Goal: Information Seeking & Learning: Compare options

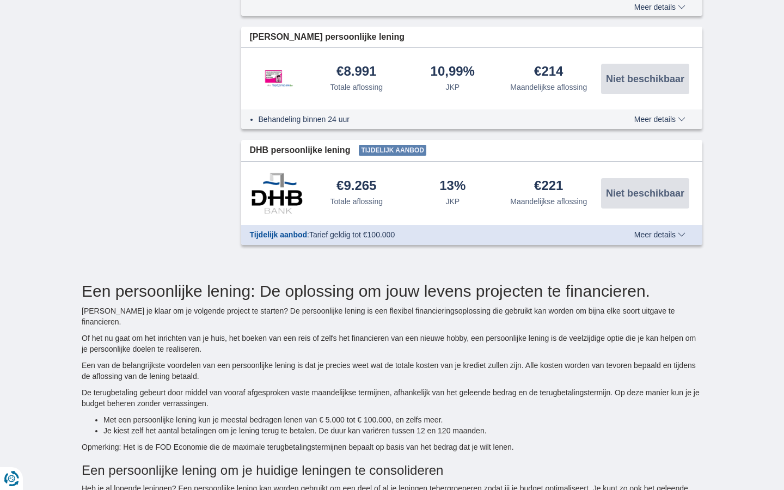
type input "7250"
select select "12"
type input "7250"
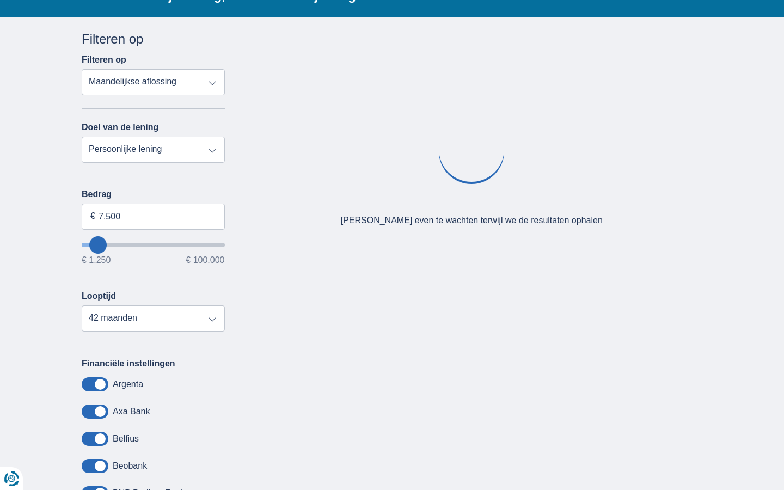
select select "18"
type input "7250"
select select "24"
type input "7250"
select select "30"
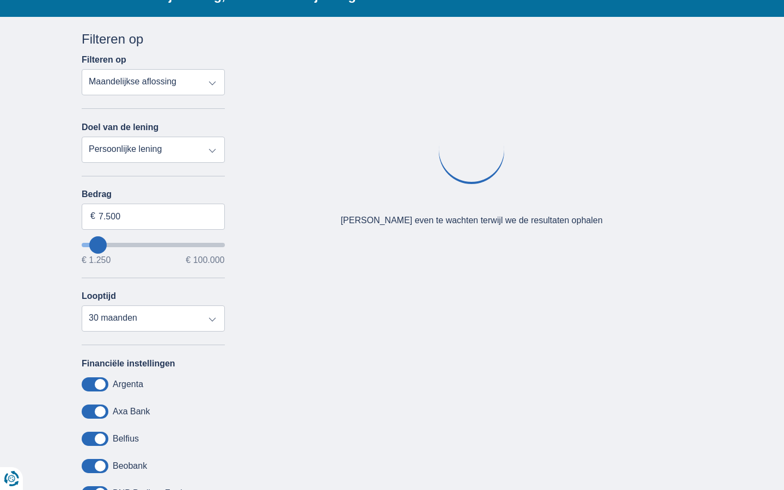
type input "7250"
select select "36"
type input "7250"
select select "42"
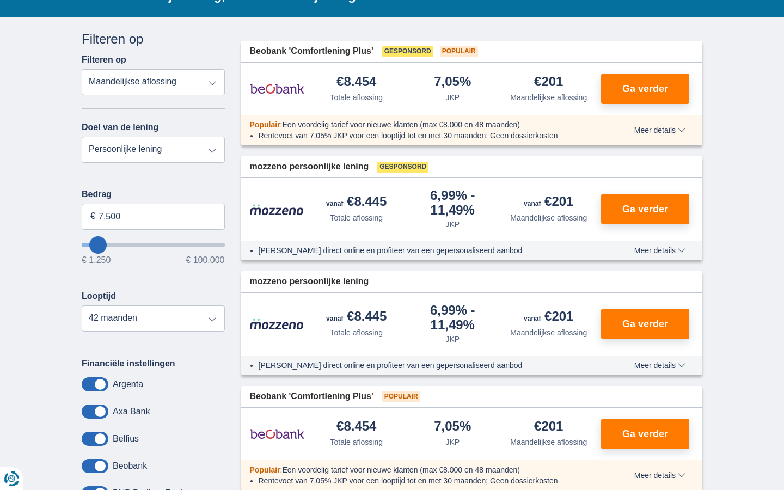
type input "7250"
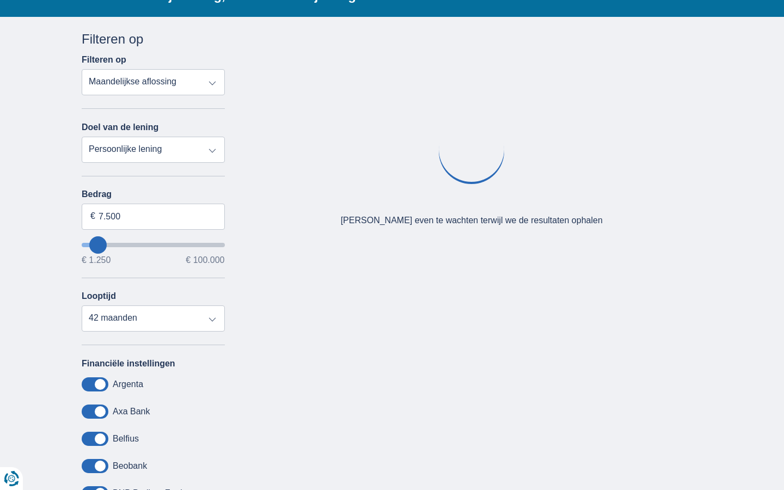
select select "vehicleLoan"
select select "3-4"
type input "15.000"
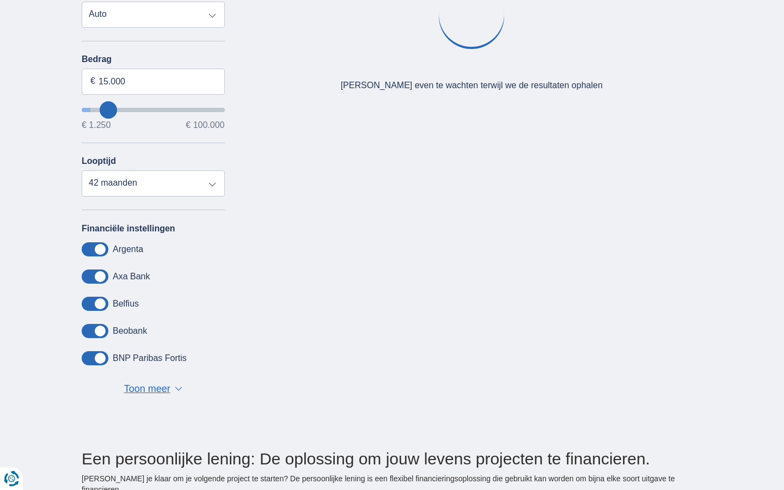
type input "15250"
select select "moto"
select select "new"
type input "15.000"
type input "15250"
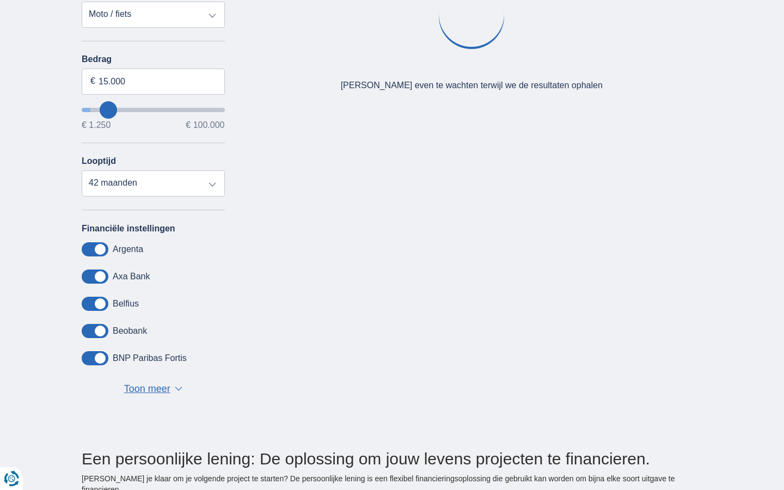
select select "60"
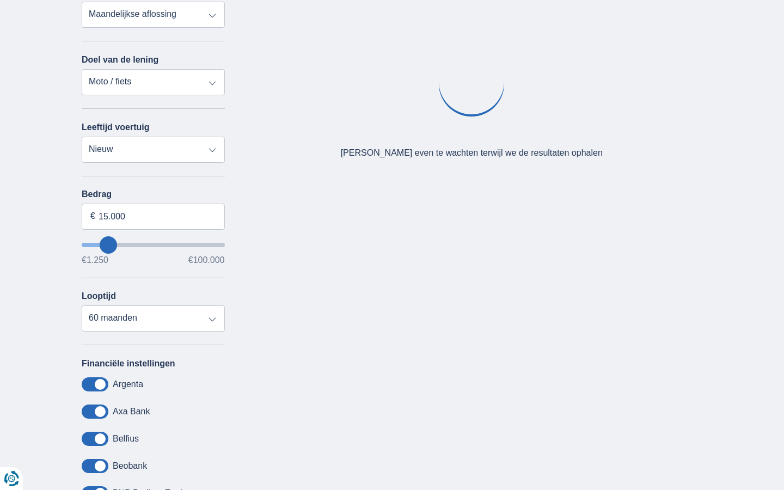
type input "15250"
select select "caravan"
type input "15.000"
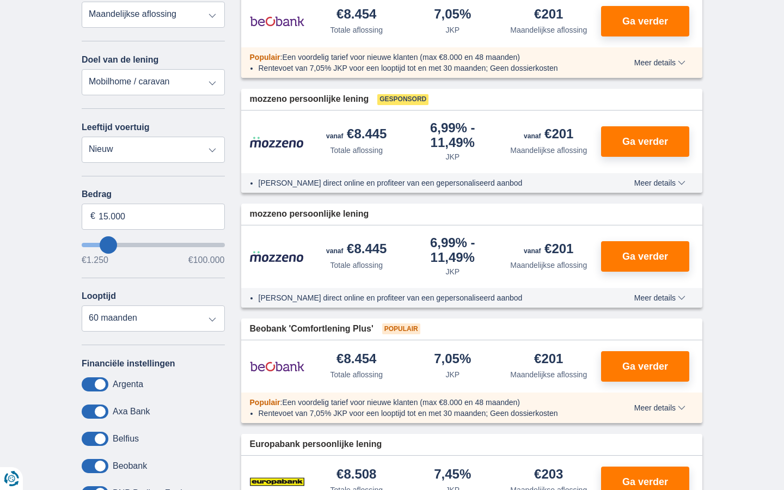
type input "15250"
select select "renovationLoan"
type input "15.000"
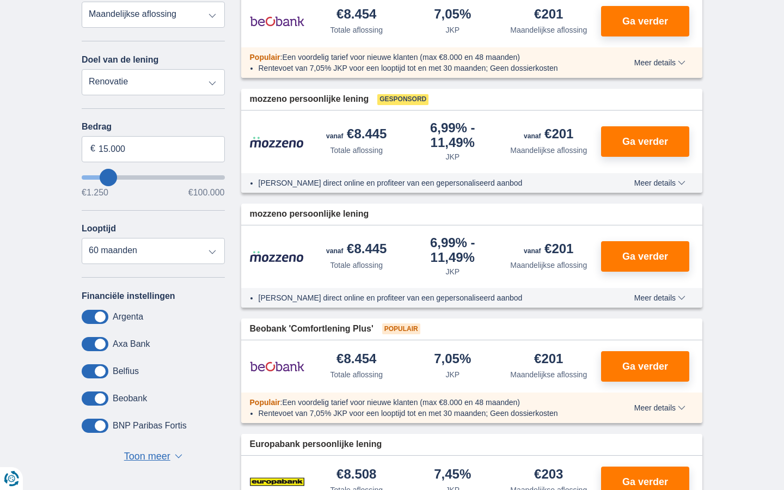
type input "15250"
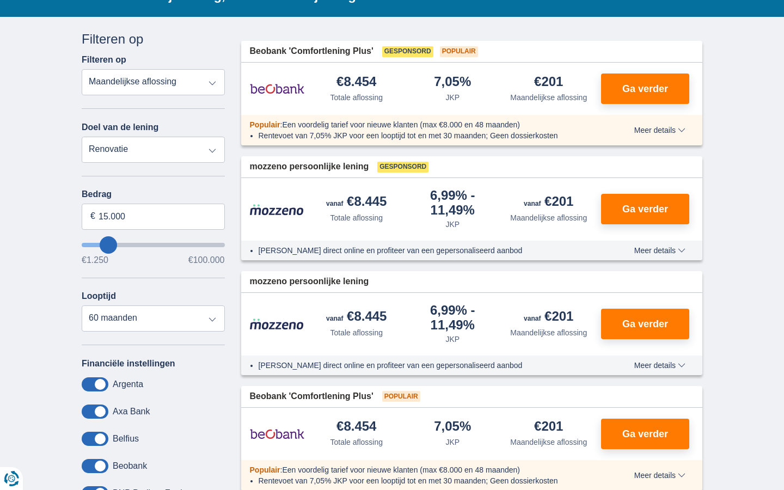
select select "personalLoan"
type input "7.500"
type input "7250"
select select "42"
type input "7250"
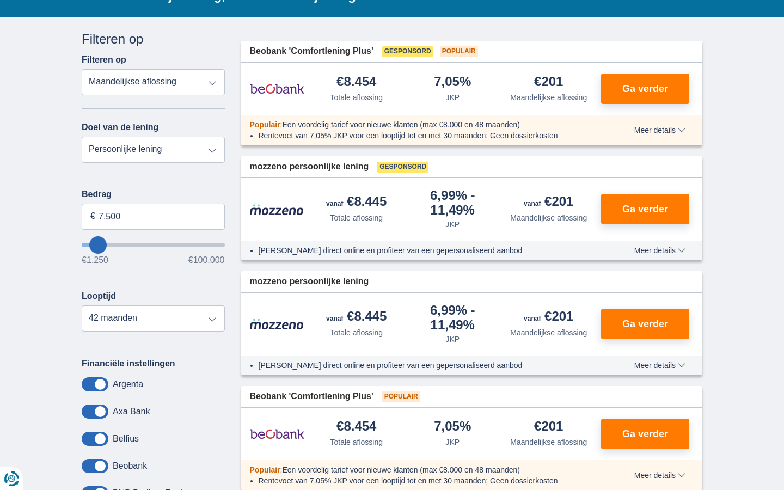
select select "trp+"
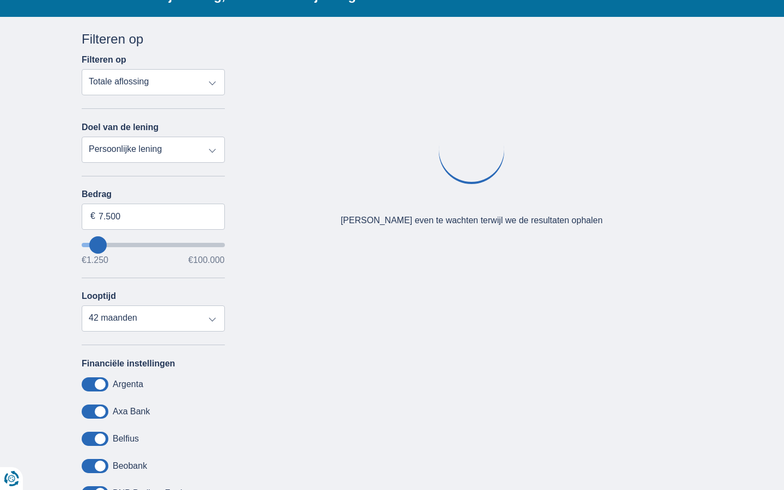
type input "7250"
select select "apr+"
type input "7250"
select select "mrp+"
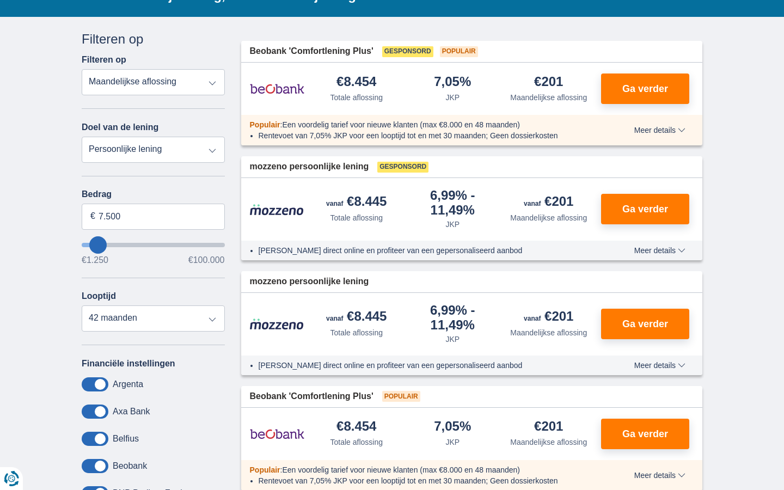
type input "7250"
select select "trp+"
type input "7250"
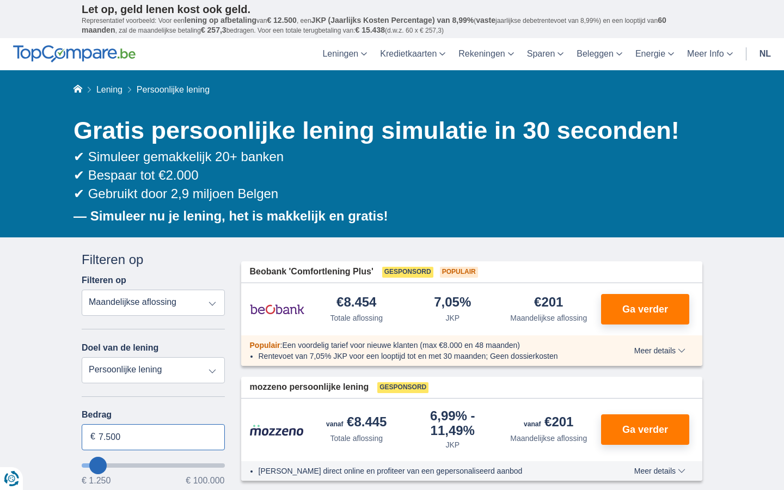
click at [153, 437] on input "7.500" at bounding box center [153, 437] width 143 height 26
type input "7"
type input "100.000"
type input "99250"
select select "120"
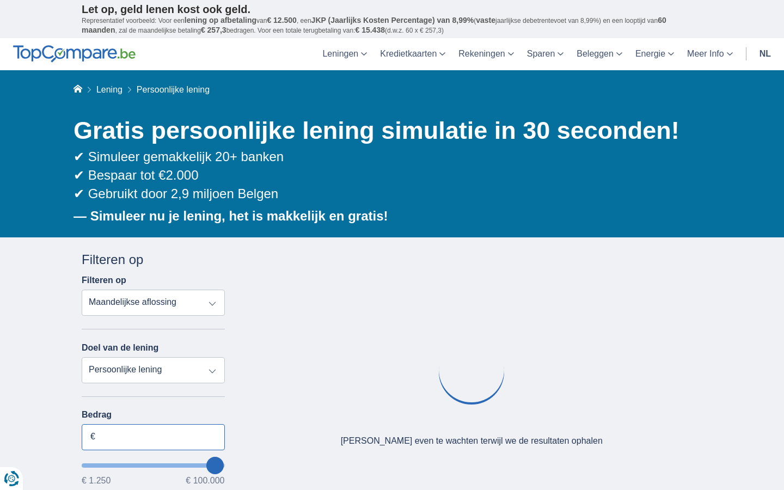
click at [153, 437] on input "Bedrag" at bounding box center [153, 437] width 143 height 26
click at [153, 437] on input "7.500" at bounding box center [153, 437] width 143 height 26
type input "7"
type input "2.113"
type input "2250"
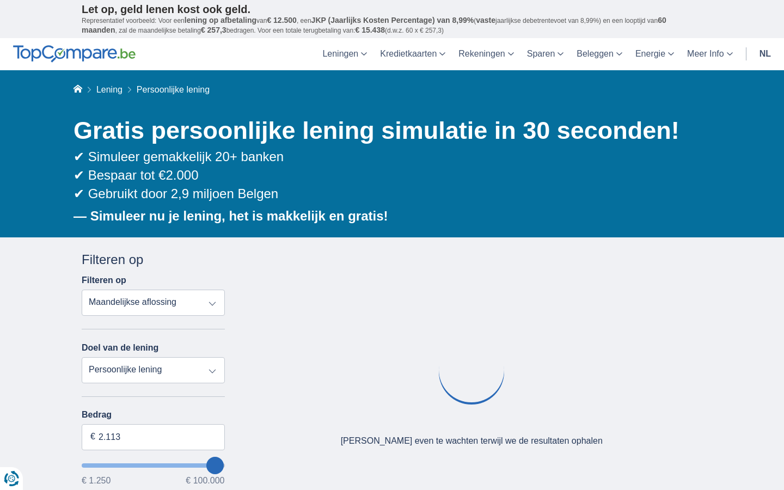
select select "24"
click at [153, 437] on input "Bedrag" at bounding box center [153, 437] width 143 height 26
click at [153, 437] on input "7.500" at bounding box center [153, 437] width 143 height 26
type input "7"
type input "100.000"
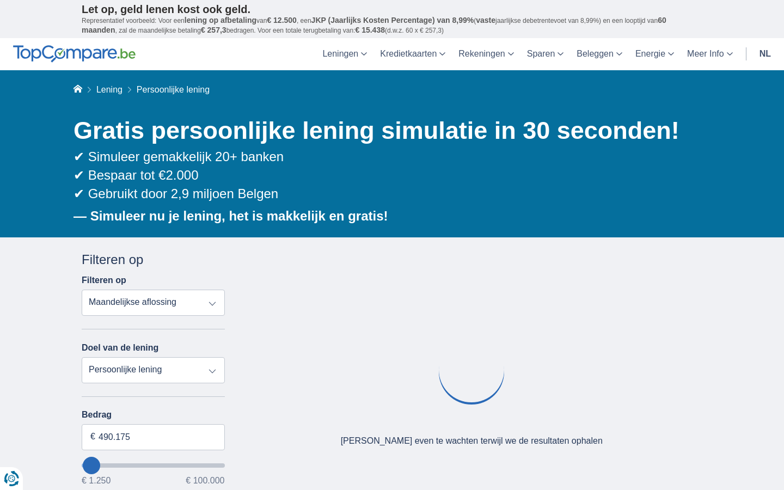
type input "99250"
select select "120"
click at [153, 437] on input "Bedrag" at bounding box center [153, 437] width 143 height 26
click at [153, 437] on input "7.500" at bounding box center [153, 437] width 143 height 26
type input "7"
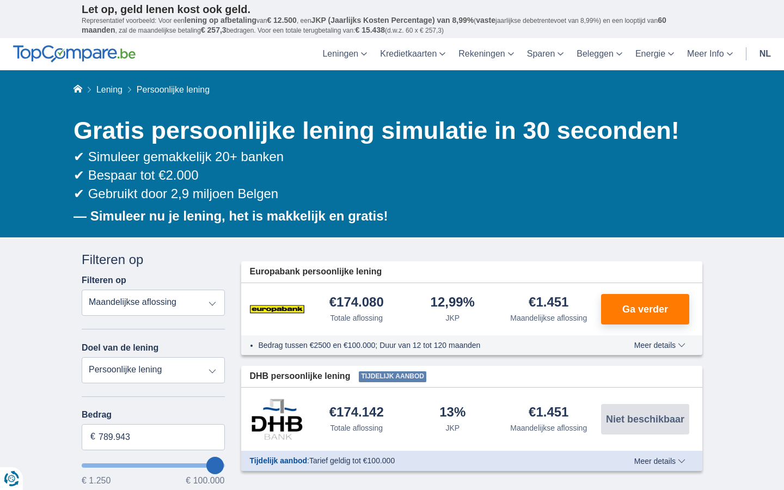
type input "100.000"
type input "99250"
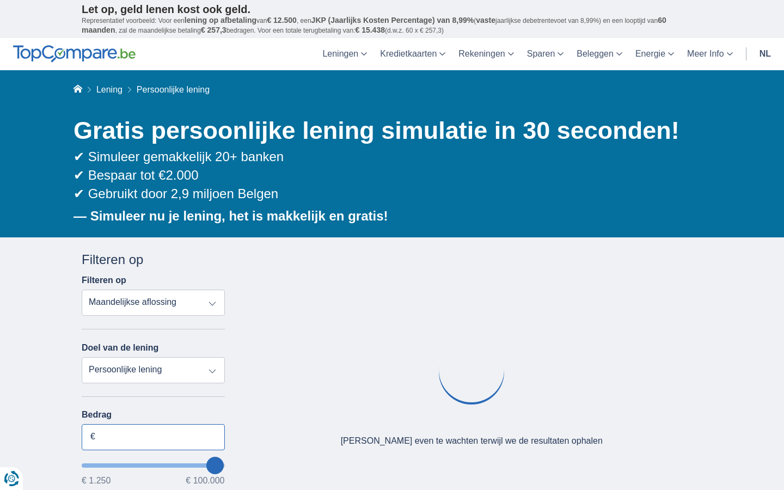
click at [153, 437] on input "Bedrag" at bounding box center [153, 437] width 143 height 26
click at [153, 437] on input "7.500" at bounding box center [153, 437] width 143 height 26
type input "7"
type input "100.000"
type input "99250"
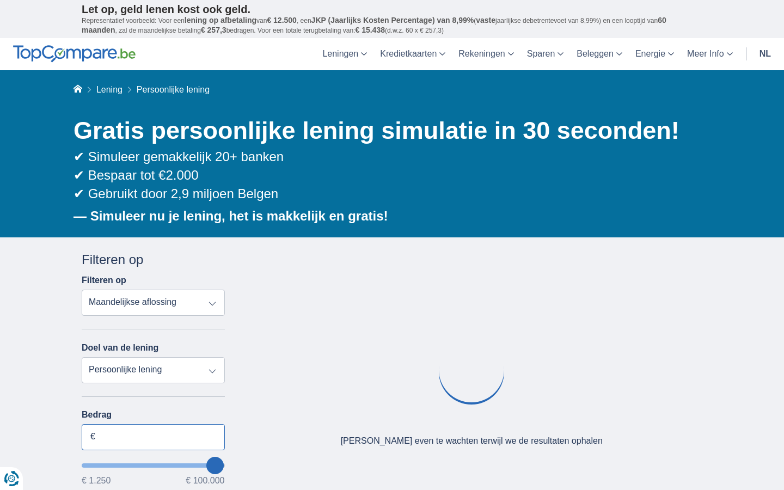
click at [153, 437] on input "Bedrag" at bounding box center [153, 437] width 143 height 26
click at [153, 437] on input "7.500" at bounding box center [153, 437] width 143 height 26
type input "7"
type input "100.000"
type input "99250"
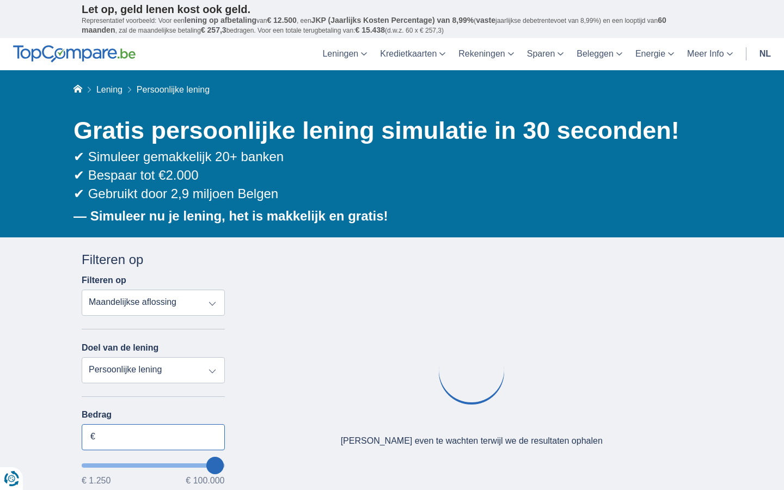
click at [153, 437] on input "Bedrag" at bounding box center [153, 437] width 143 height 26
click at [153, 437] on input "7.500" at bounding box center [153, 437] width 143 height 26
type input "7"
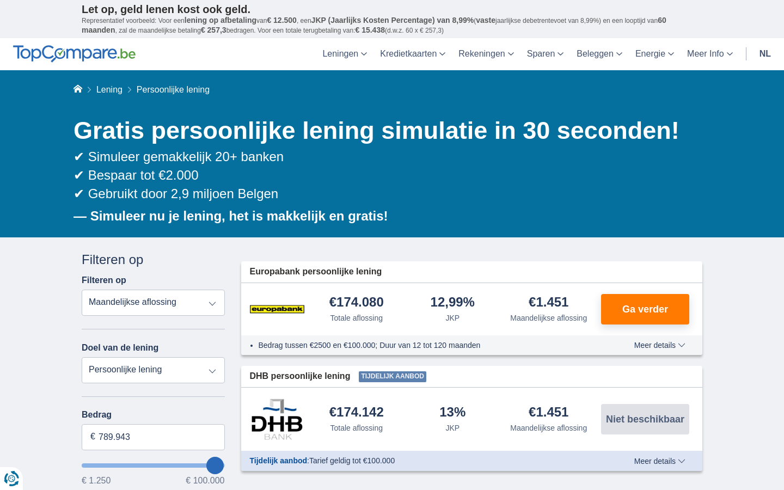
type input "100.000"
type input "99250"
click at [153, 437] on input "Bedrag" at bounding box center [153, 437] width 143 height 26
click at [153, 437] on input "7.500" at bounding box center [153, 437] width 143 height 26
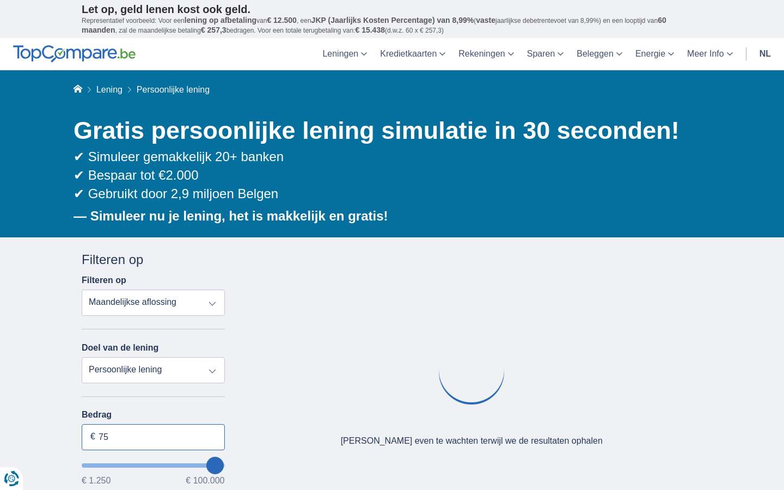
type input "7"
type input "100.000"
type input "99250"
click at [153, 437] on input "Bedrag" at bounding box center [153, 437] width 143 height 26
click at [153, 437] on input "7.500" at bounding box center [153, 437] width 143 height 26
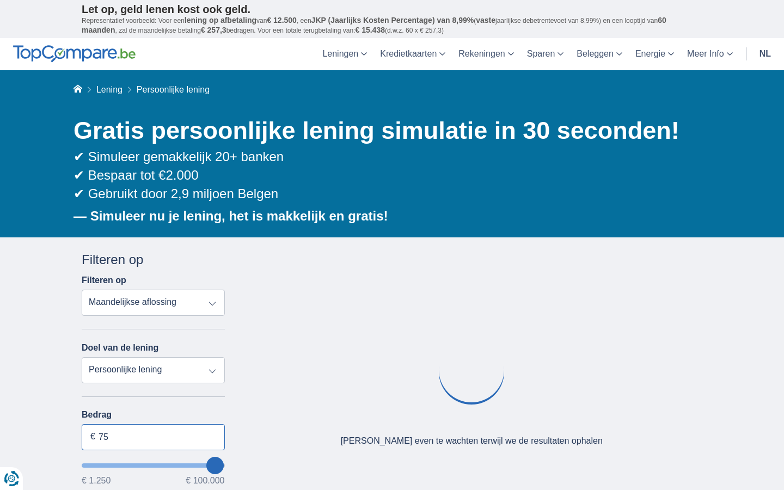
type input "7"
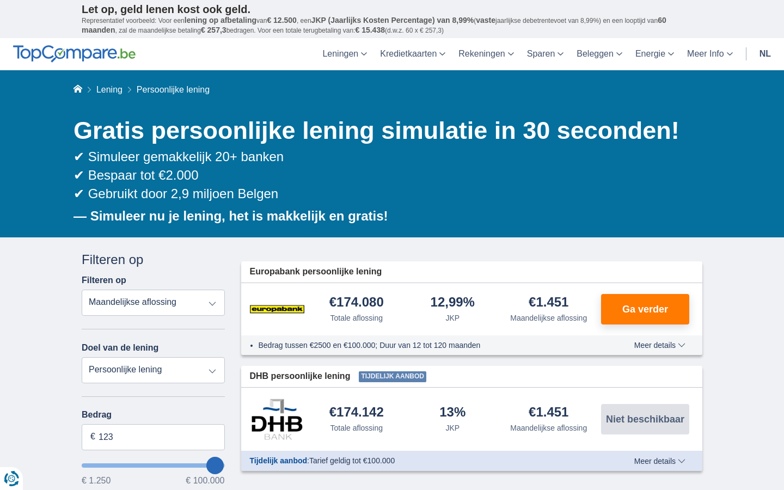
type input "1.250"
type input "1250"
select select "24"
click at [153, 437] on input "Bedrag" at bounding box center [153, 437] width 143 height 26
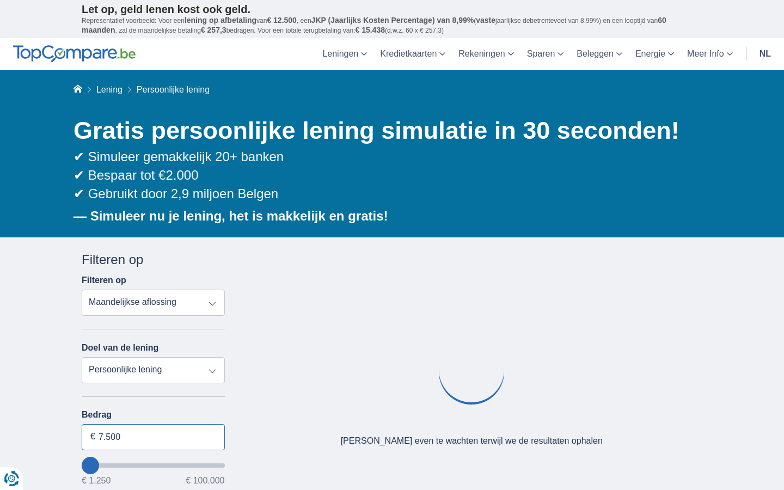
click at [153, 437] on input "7.500" at bounding box center [153, 437] width 143 height 26
type input "7"
type input "100.000"
type input "99250"
click at [153, 437] on input "Bedrag" at bounding box center [153, 437] width 143 height 26
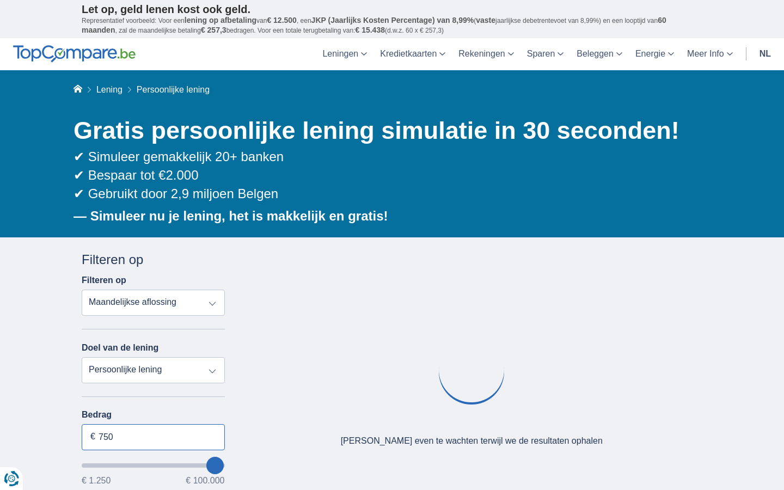
type input "7.500"
select select "120"
click at [153, 437] on input "7.500" at bounding box center [153, 437] width 143 height 26
type input "7"
type input "100.000"
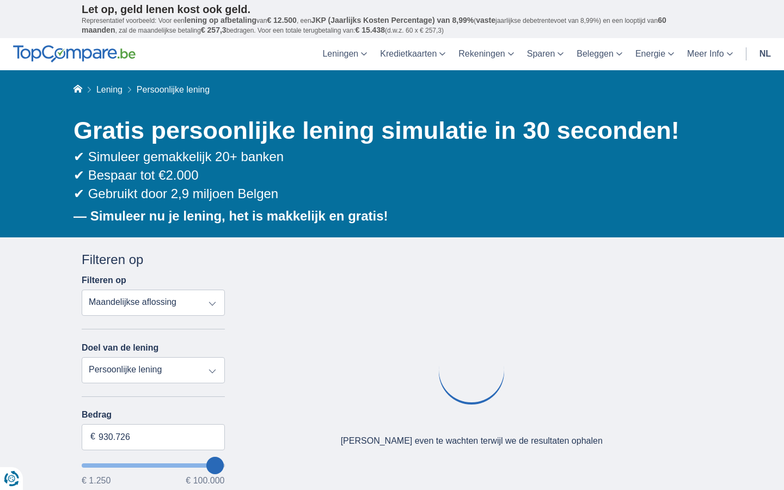
type input "99250"
click at [153, 437] on input "Bedrag" at bounding box center [153, 437] width 143 height 26
click at [153, 437] on input "7.500" at bounding box center [153, 437] width 143 height 26
type input "7"
type input "100.000"
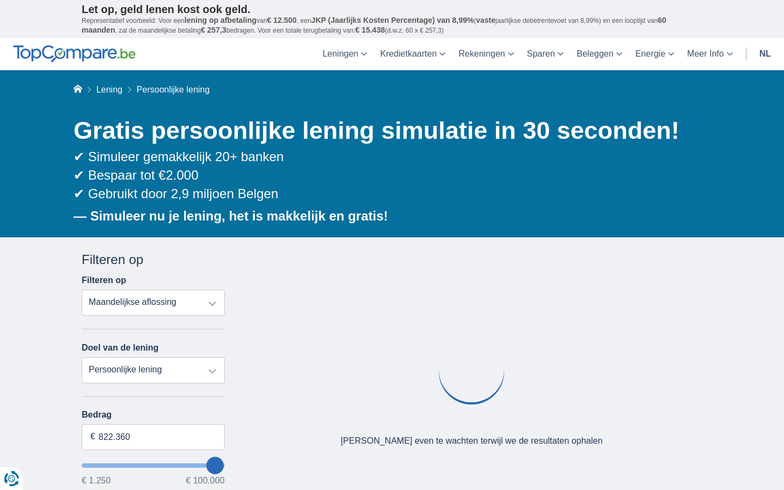
type input "99250"
click at [153, 437] on input "Bedrag" at bounding box center [153, 437] width 143 height 26
click at [153, 437] on input "7.500" at bounding box center [153, 437] width 143 height 26
type input "7"
type input "100.000"
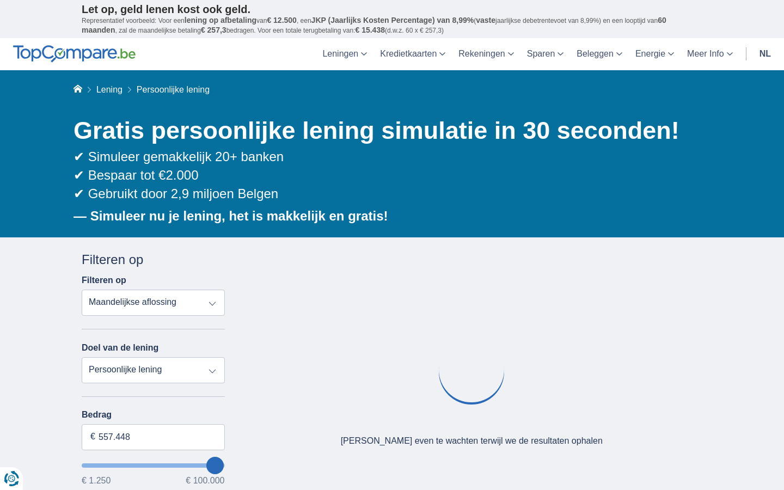
type input "99250"
click at [153, 437] on input "Bedrag" at bounding box center [153, 437] width 143 height 26
click at [153, 437] on input "7.500" at bounding box center [153, 437] width 143 height 26
type input "7"
type input "83.118"
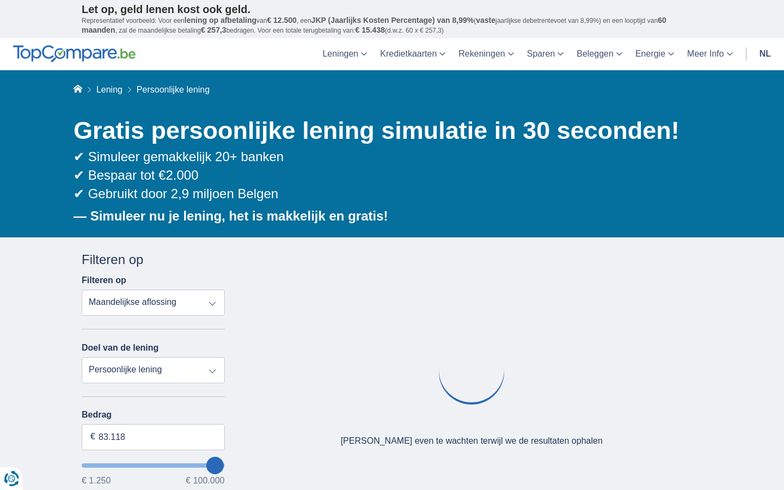
type input "83250"
click at [153, 437] on input "Bedrag" at bounding box center [153, 437] width 143 height 26
click at [153, 437] on input "7.500" at bounding box center [153, 437] width 143 height 26
type input "7"
type input "058.803"
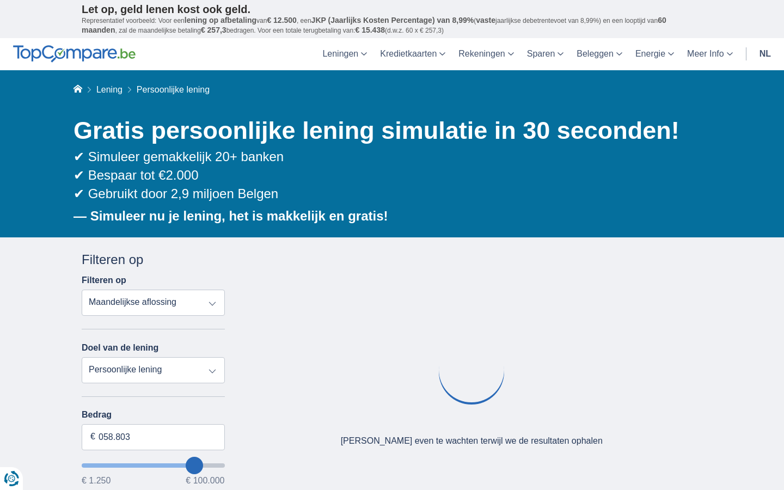
type input "59250"
click at [153, 437] on input "Bedrag" at bounding box center [153, 437] width 143 height 26
click at [153, 437] on input "7.500" at bounding box center [153, 437] width 143 height 26
type input "7"
type input "96.346"
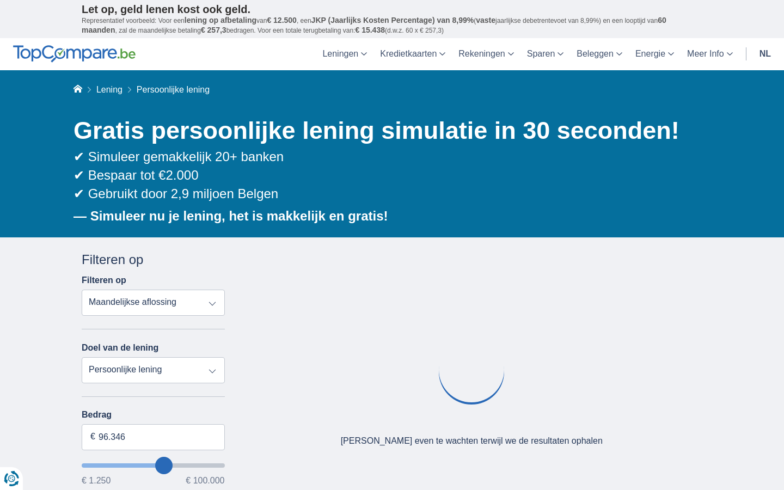
type input "96250"
click at [153, 437] on input "Bedrag" at bounding box center [153, 437] width 143 height 26
type input "7.500"
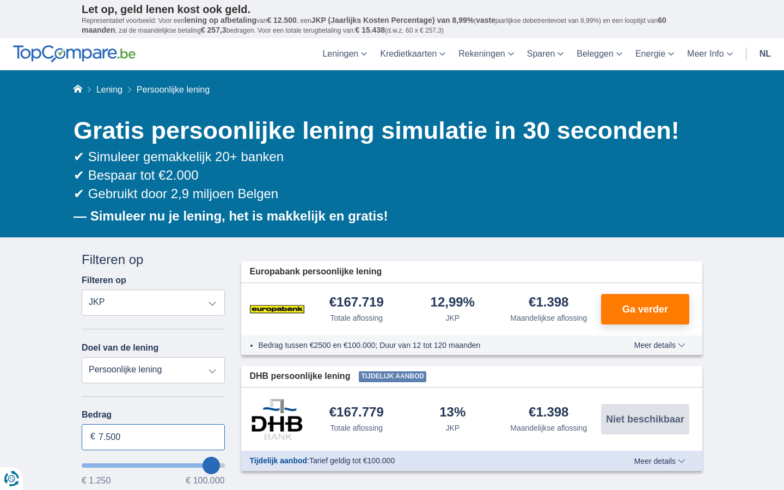
select select "mrp+"
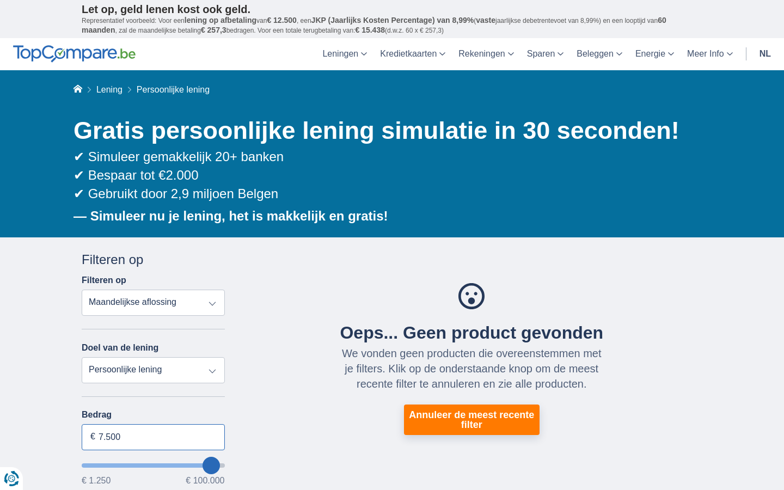
type input "7.500"
type input "7250"
select select "42"
